Goal: Check status: Check status

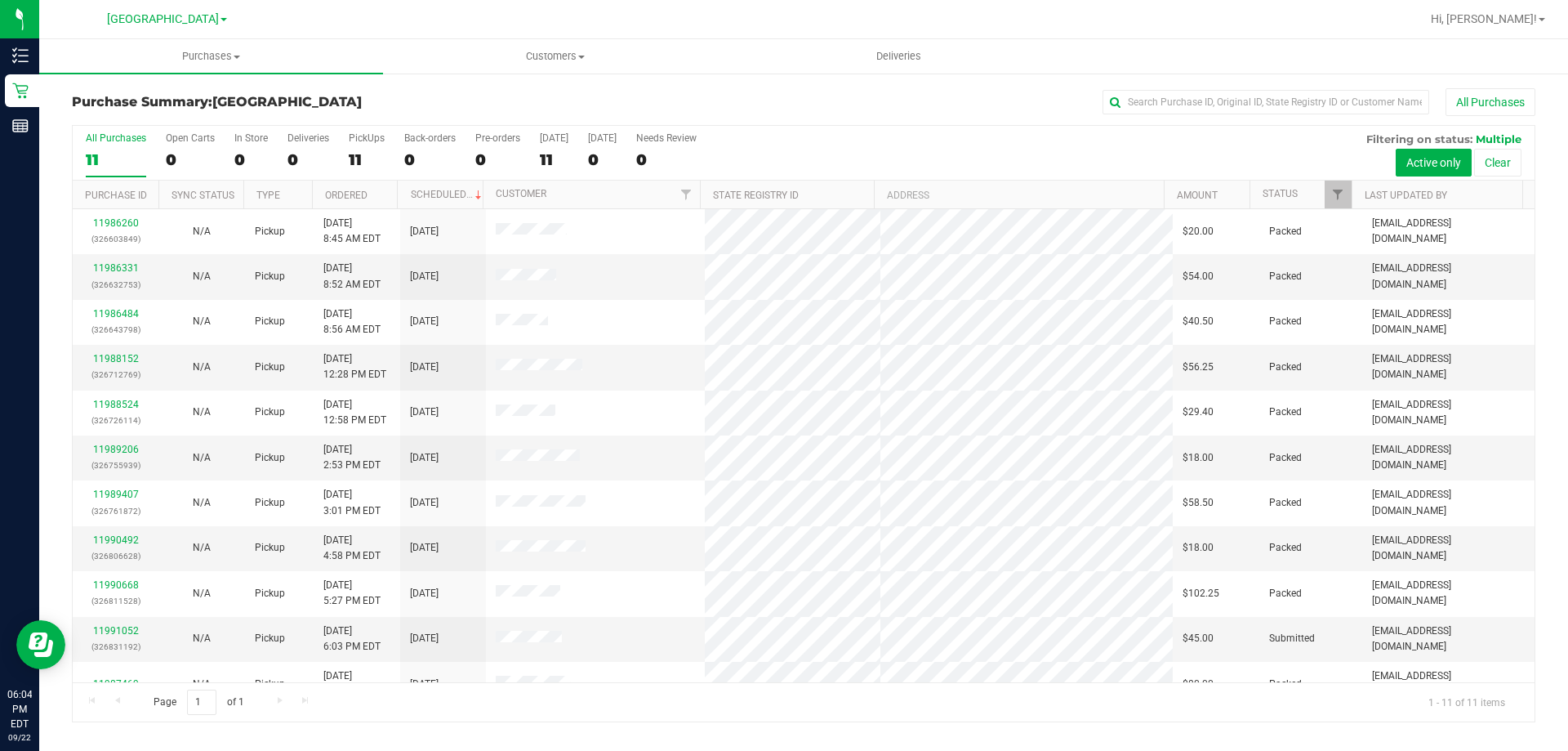
scroll to position [24, 0]
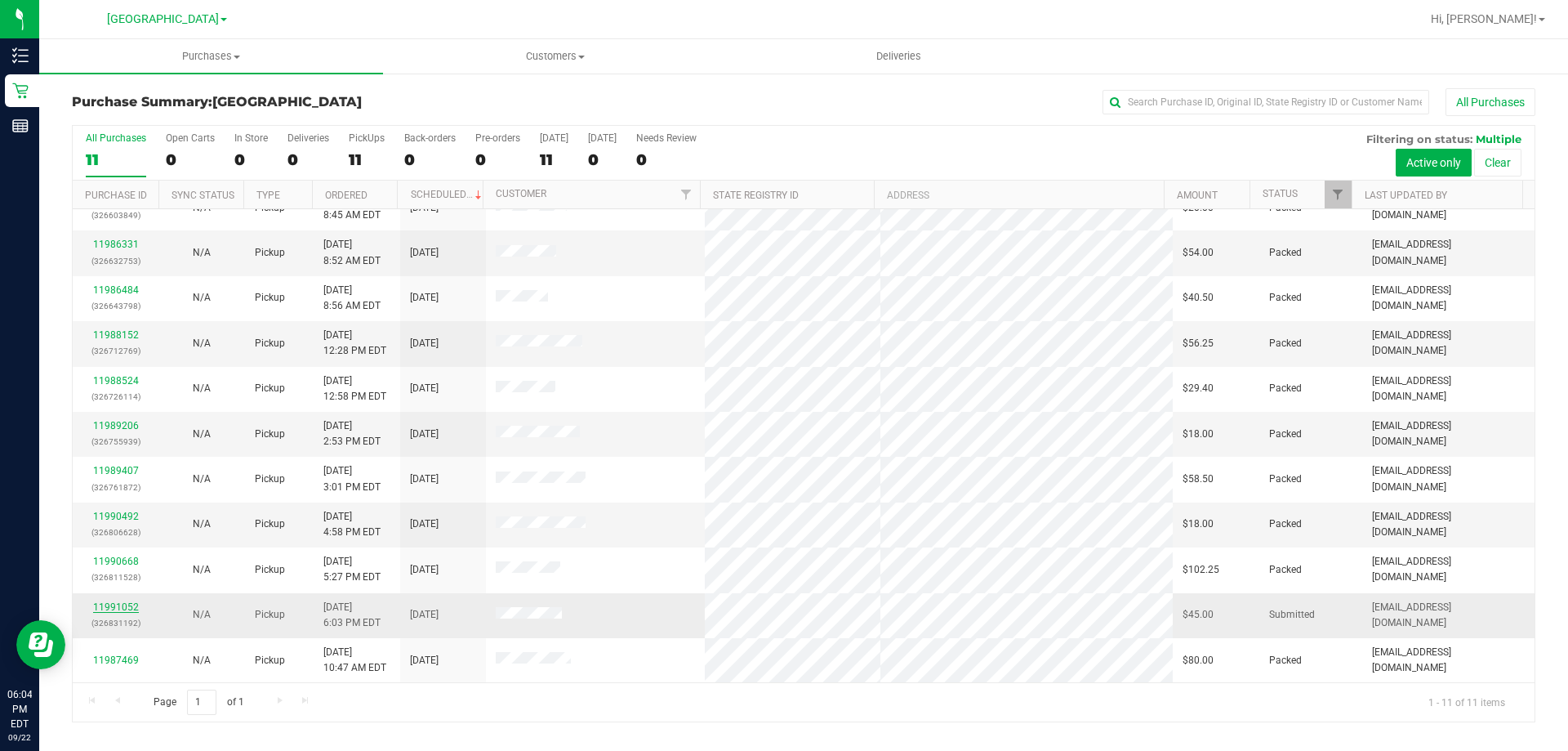
click at [118, 607] on link "11991052" at bounding box center [115, 606] width 45 height 11
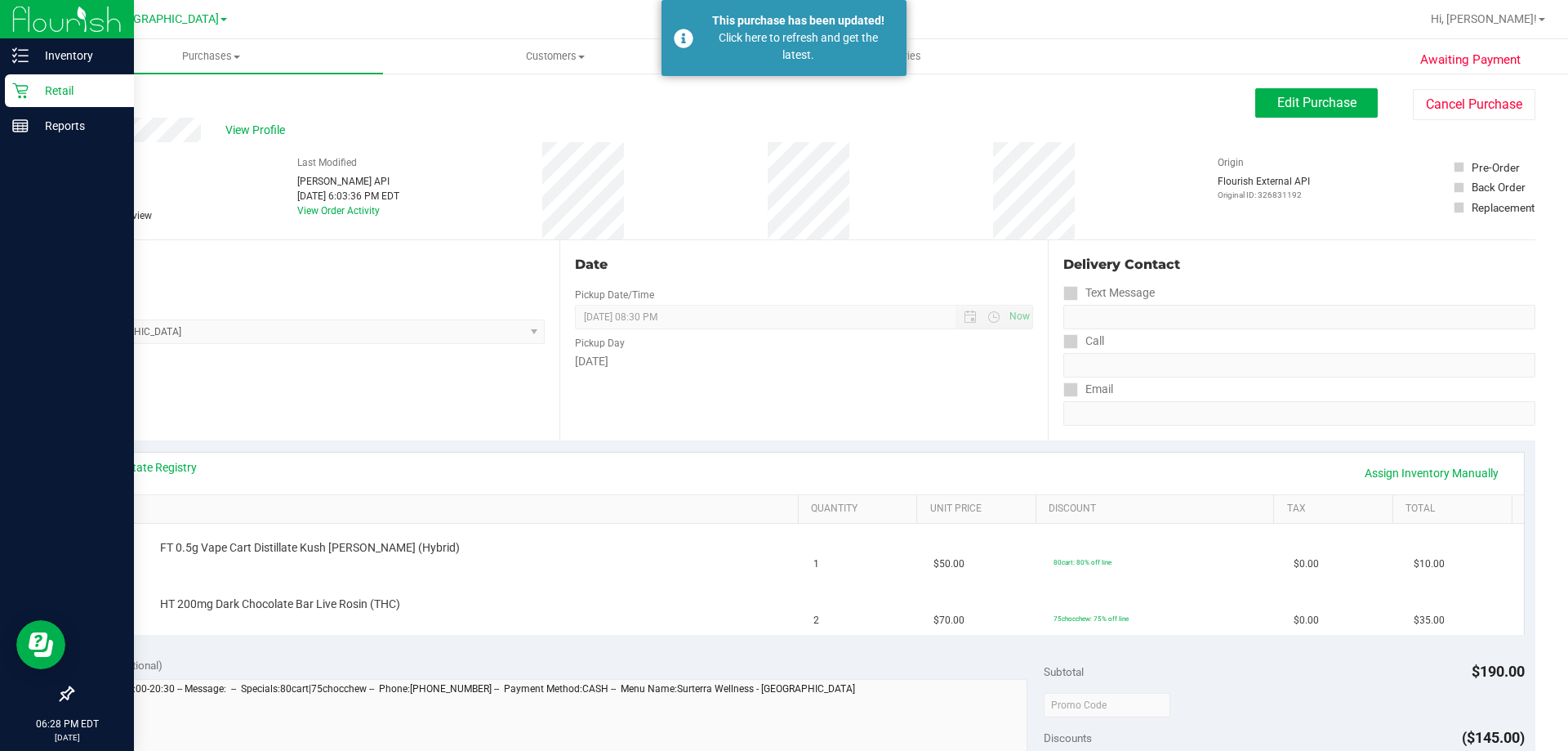
click at [96, 91] on p "Retail" at bounding box center [77, 90] width 98 height 20
